Goal: Find specific page/section: Find specific page/section

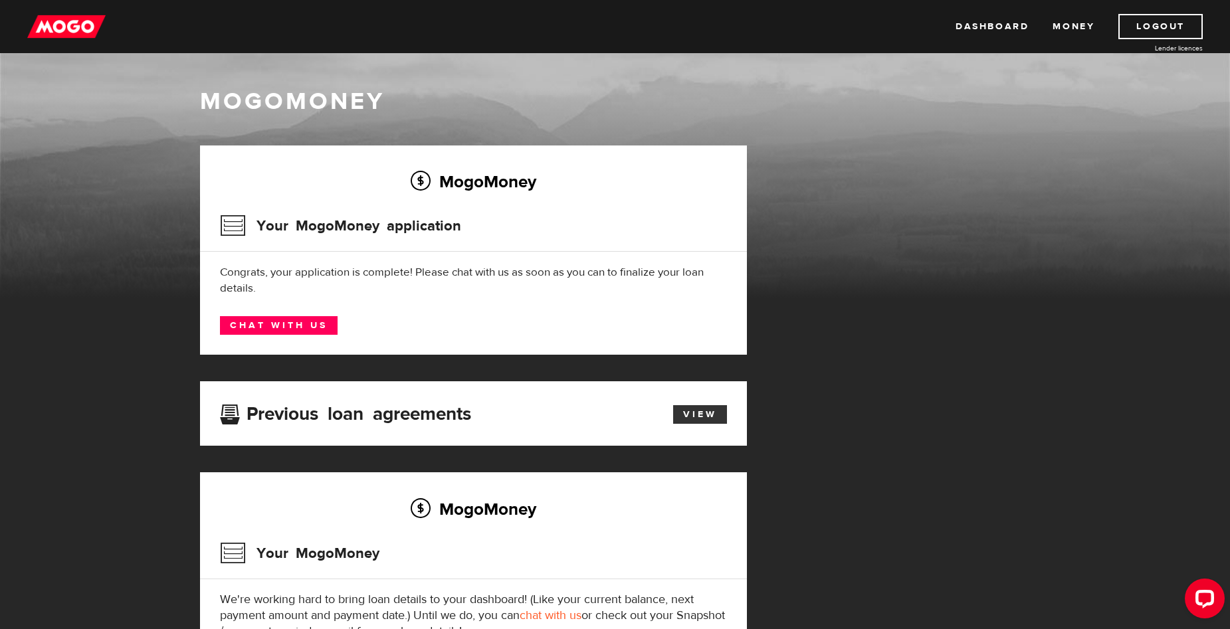
click at [683, 418] on link "View" at bounding box center [700, 414] width 54 height 19
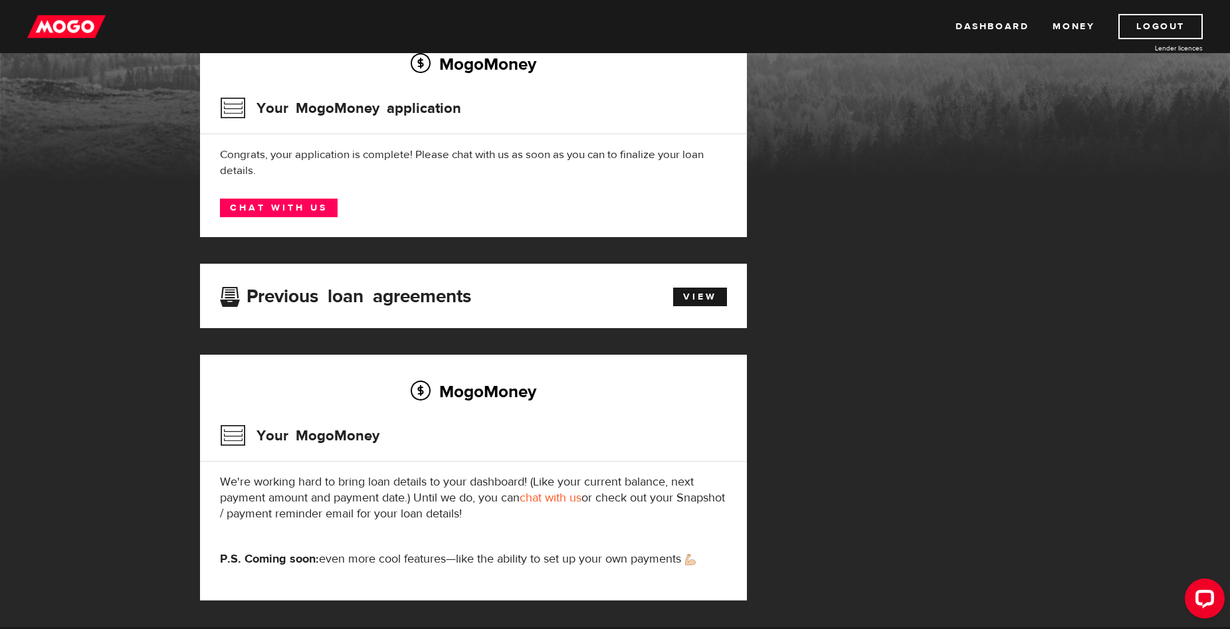
scroll to position [133, 0]
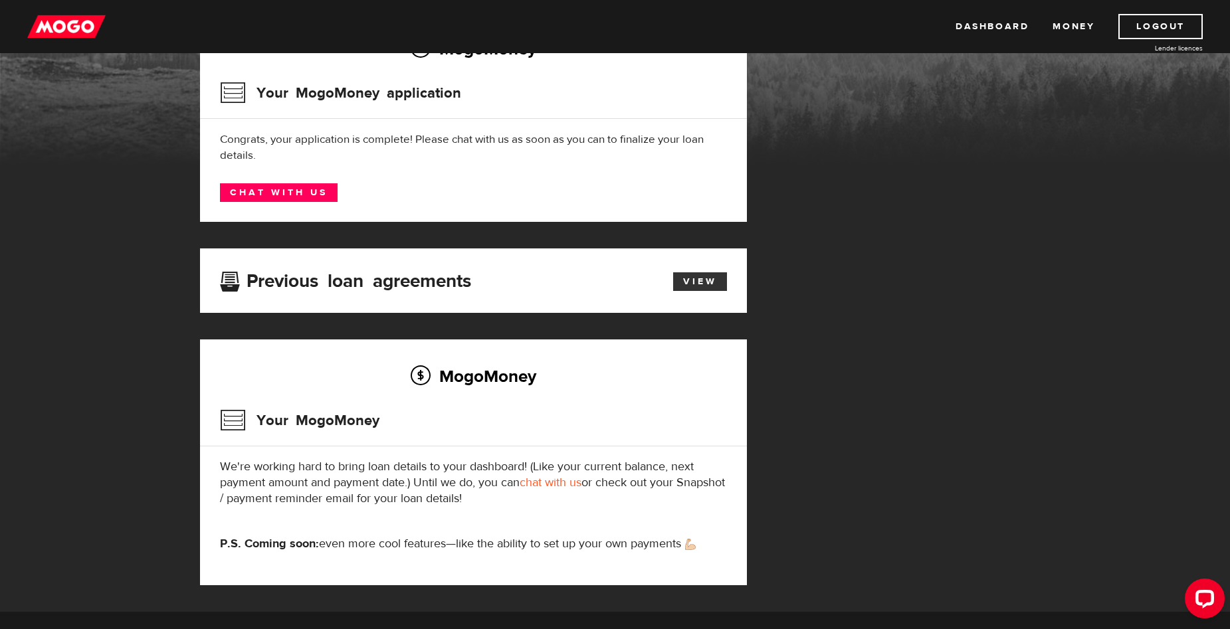
click at [699, 284] on link "View" at bounding box center [700, 281] width 54 height 19
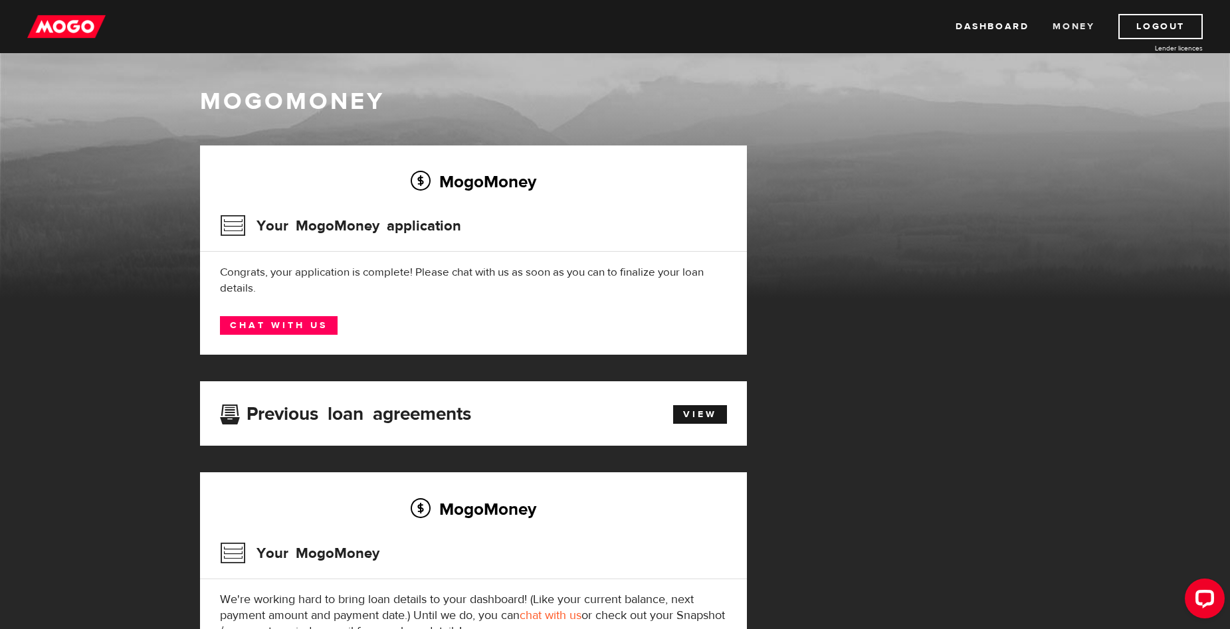
click at [1076, 25] on link "Money" at bounding box center [1073, 26] width 42 height 25
click at [990, 33] on link "Dashboard" at bounding box center [991, 26] width 73 height 25
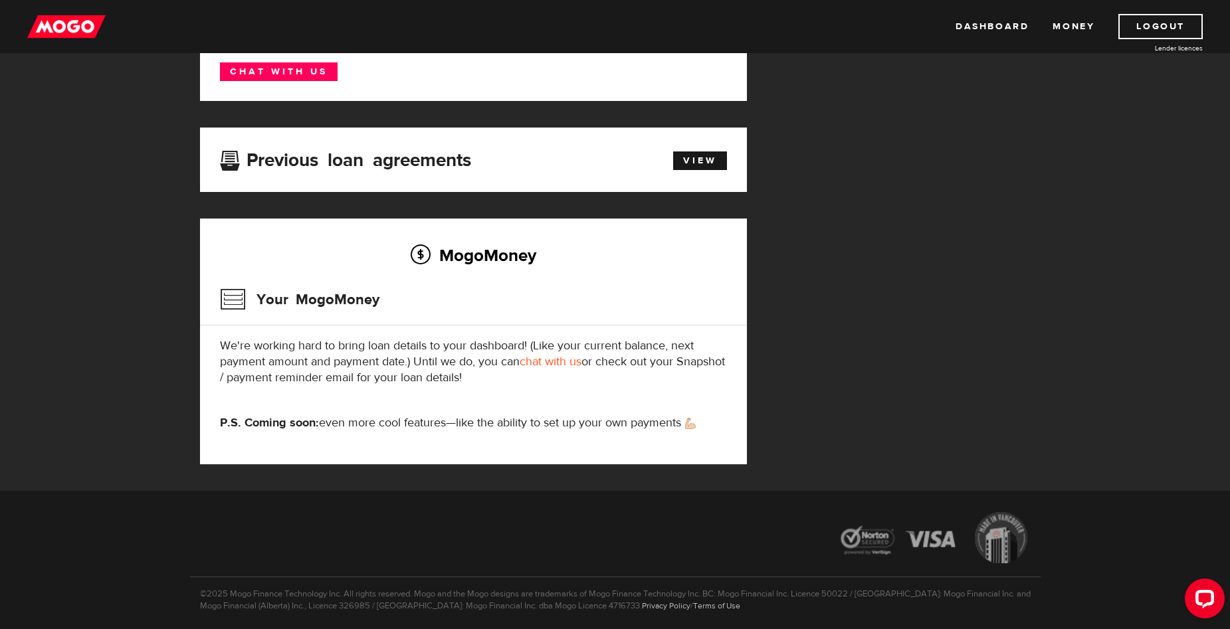
scroll to position [302, 0]
